Goal: Task Accomplishment & Management: Manage account settings

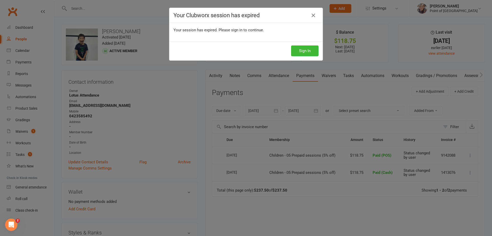
click at [306, 15] on h4 "Your Clubworx session has expired" at bounding box center [246, 15] width 145 height 6
drag, startPoint x: 306, startPoint y: 17, endPoint x: 317, endPoint y: 15, distance: 11.1
click at [308, 18] on div "Your Clubworx session has expired" at bounding box center [245, 15] width 153 height 15
click at [315, 15] on icon at bounding box center [313, 15] width 6 height 6
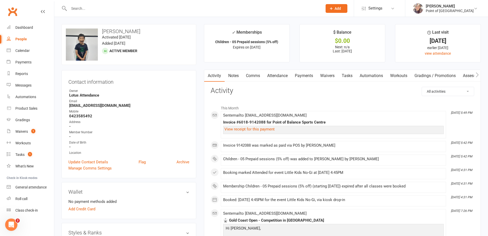
click at [87, 9] on input "text" at bounding box center [193, 8] width 252 height 7
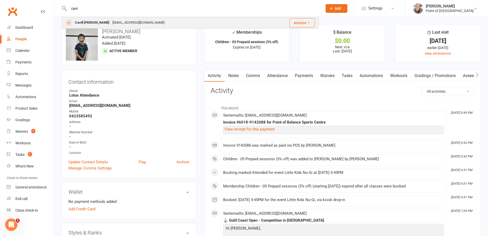
type input "cavi"
click at [87, 19] on div "Cavill Jmaes Galacio rheacayetano11@gmail.com" at bounding box center [162, 22] width 201 height 11
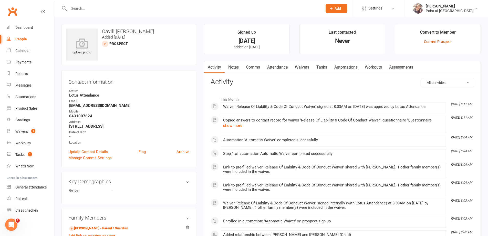
drag, startPoint x: 448, startPoint y: 38, endPoint x: 445, endPoint y: 41, distance: 4.4
click at [448, 38] on div "Convert to Member" at bounding box center [438, 33] width 36 height 9
click at [444, 41] on link "Convert Prospect" at bounding box center [438, 41] width 28 height 4
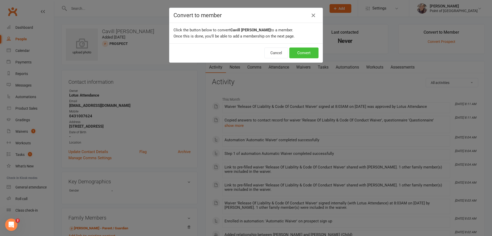
click at [301, 55] on button "Convert" at bounding box center [303, 52] width 29 height 11
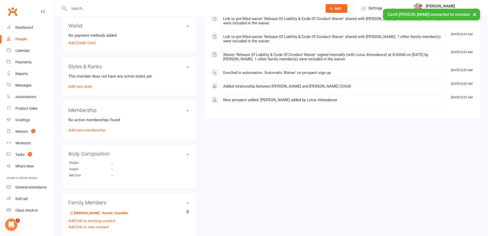
scroll to position [179, 0]
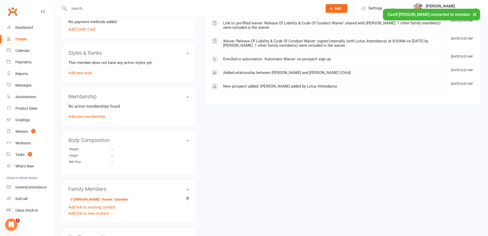
click at [98, 120] on div "Membership No active memberships found Add new membership" at bounding box center [129, 107] width 135 height 40
click at [98, 115] on link "Add new membership" at bounding box center [86, 116] width 37 height 5
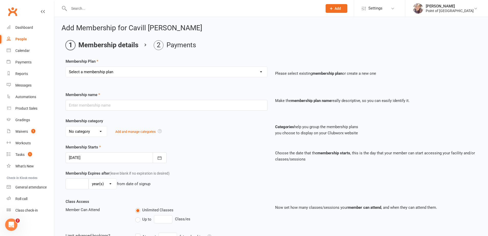
click at [97, 74] on select "Select a membership plan Create new Membership Plan Tailored | 30min Tailored |…" at bounding box center [166, 72] width 201 height 10
select select "21"
click at [66, 67] on select "Select a membership plan Create new Membership Plan Tailored | 30min Tailored |…" at bounding box center [166, 72] width 201 height 10
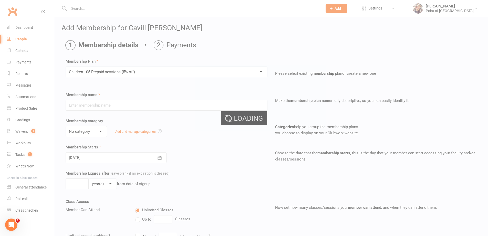
type input "Children - 05 Prepaid sessions (5% off)"
select select "0"
type input "2"
select select "2"
type input "5"
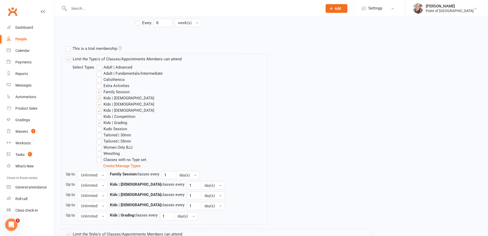
scroll to position [224, 0]
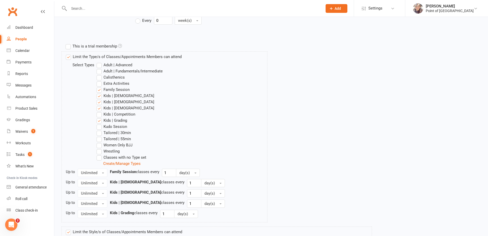
click at [98, 115] on label "Kids | Competition" at bounding box center [116, 114] width 39 height 6
click at [98, 111] on input "Kids | Competition" at bounding box center [98, 111] width 3 height 0
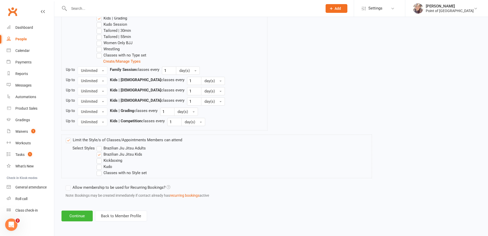
scroll to position [327, 0]
click at [75, 219] on button "Continue" at bounding box center [77, 215] width 31 height 11
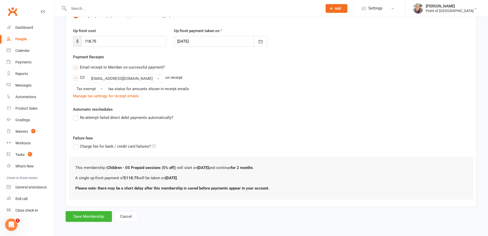
scroll to position [64, 0]
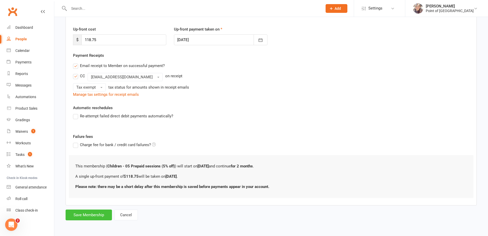
click at [94, 213] on button "Save Membership" at bounding box center [89, 214] width 46 height 11
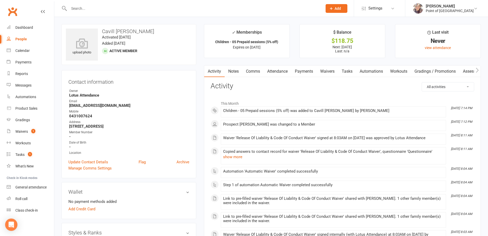
click at [314, 70] on link "Payments" at bounding box center [303, 71] width 25 height 12
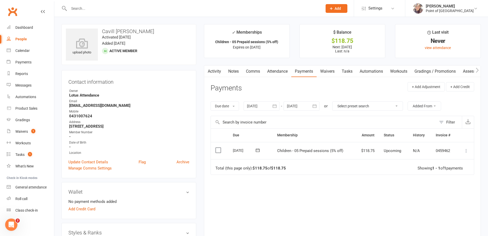
click at [468, 152] on icon at bounding box center [466, 150] width 5 height 5
click at [450, 172] on link "Mark as Paid (POS)" at bounding box center [444, 171] width 51 height 10
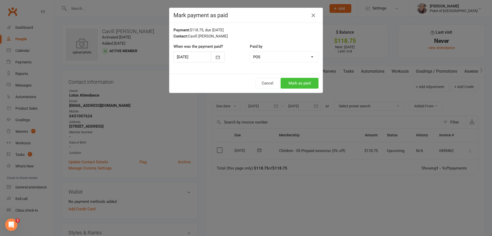
click at [293, 82] on button "Mark as paid" at bounding box center [300, 83] width 38 height 11
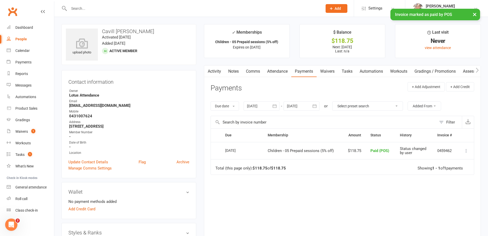
click at [139, 7] on input "text" at bounding box center [193, 8] width 252 height 7
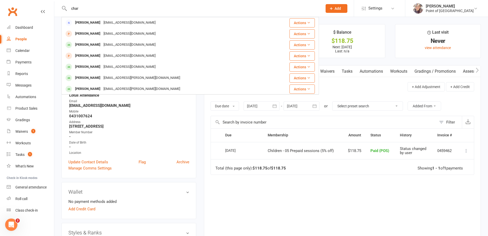
type input "char"
click at [196, 122] on div "Contact information Owner Lotus Attendance Email rheacayetano11@gmail.com Mobil…" at bounding box center [129, 124] width 135 height 108
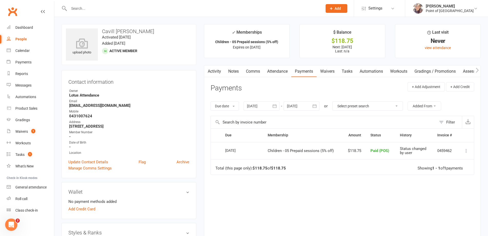
click at [147, 0] on div at bounding box center [191, 8] width 258 height 17
click at [144, 9] on input "text" at bounding box center [193, 8] width 252 height 7
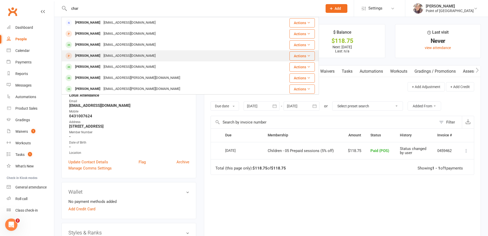
type input "char"
click at [301, 55] on button "Actions" at bounding box center [302, 55] width 25 height 9
click at [249, 54] on div "Charles ZHAO winnie-wu2008@hotmail.com" at bounding box center [165, 56] width 207 height 11
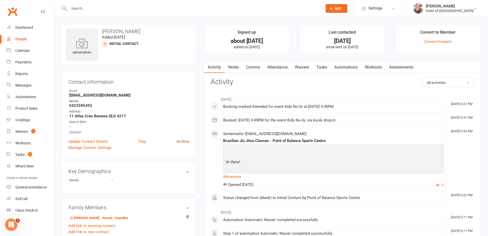
click at [184, 140] on link "Archive" at bounding box center [183, 141] width 13 height 6
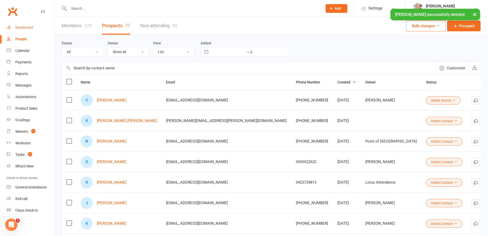
click at [29, 24] on link "Dashboard" at bounding box center [30, 28] width 47 height 12
